Goal: Task Accomplishment & Management: Manage account settings

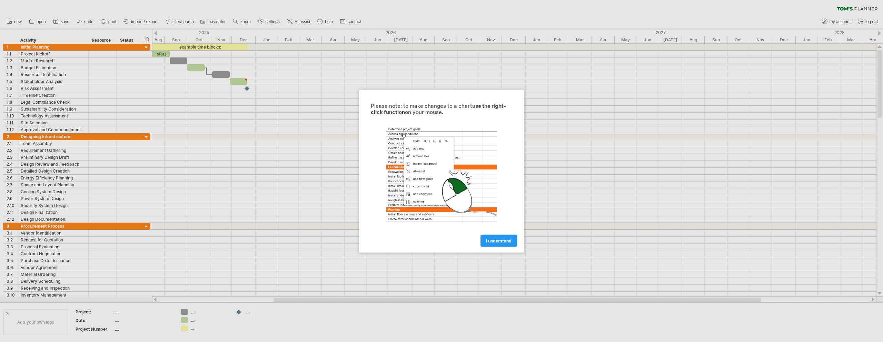
click at [498, 240] on span "I understand" at bounding box center [499, 240] width 26 height 5
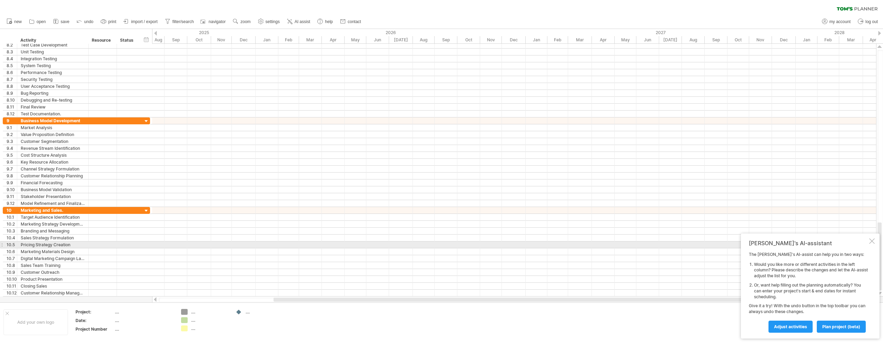
click at [875, 244] on div "[PERSON_NAME]'s AI-assistant The [PERSON_NAME]'s AI-assist can help you in two …" at bounding box center [810, 286] width 139 height 105
click at [873, 243] on div at bounding box center [872, 242] width 6 height 6
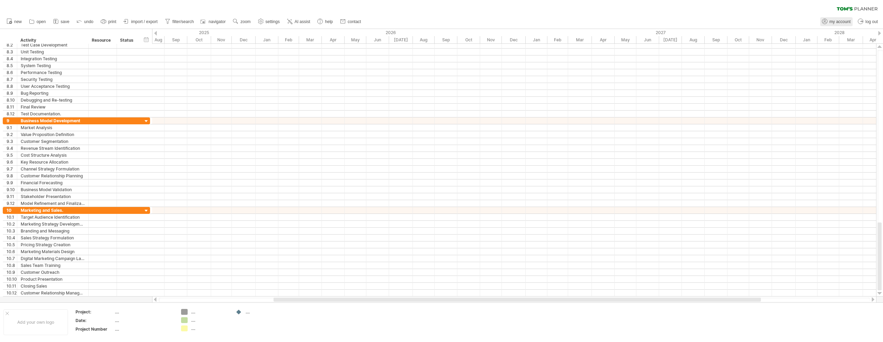
click at [837, 21] on span "my account" at bounding box center [839, 21] width 21 height 5
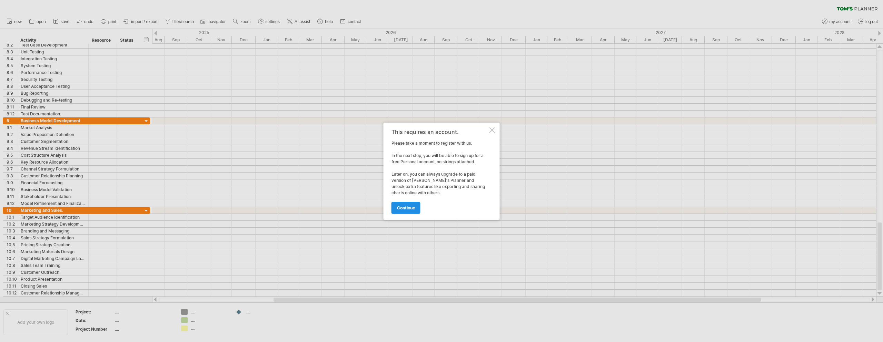
click at [402, 205] on span "continue" at bounding box center [406, 207] width 18 height 5
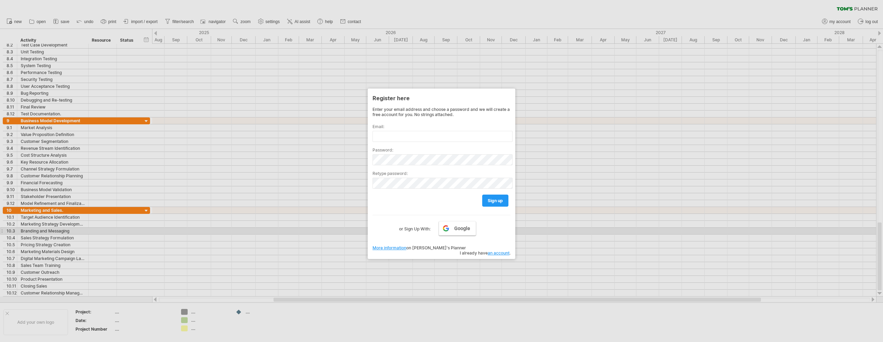
click at [451, 229] on link "Google" at bounding box center [457, 228] width 37 height 14
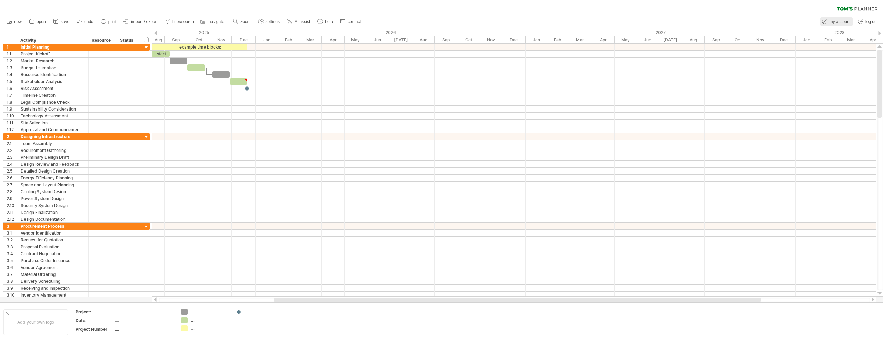
click at [836, 22] on span "my account" at bounding box center [839, 21] width 21 height 5
type input "**********"
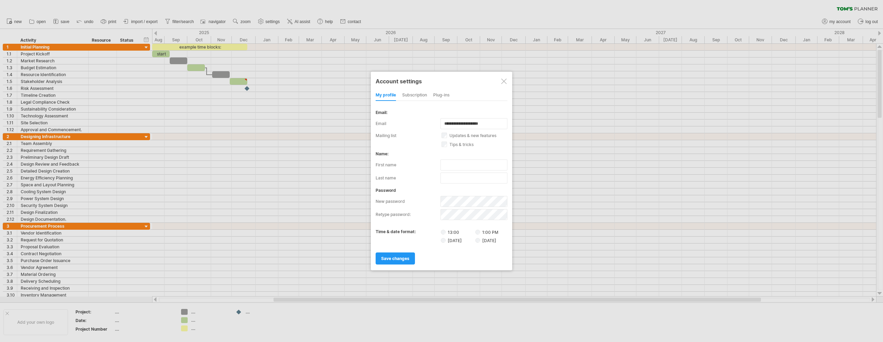
click at [503, 80] on div at bounding box center [504, 82] width 6 height 6
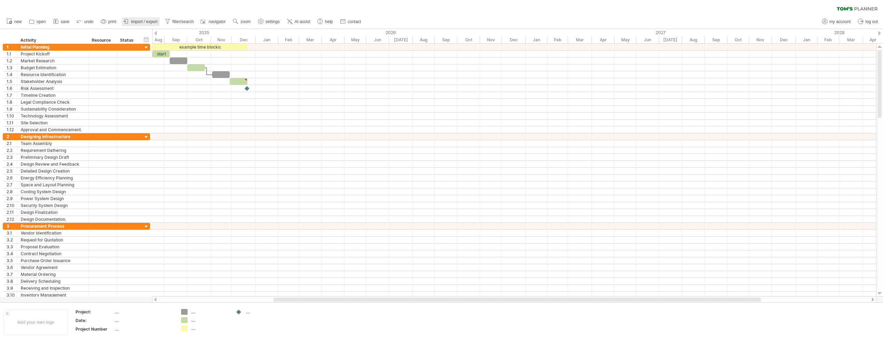
click at [141, 18] on link "import / export" at bounding box center [141, 21] width 38 height 9
